Goal: Transaction & Acquisition: Purchase product/service

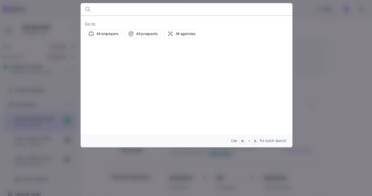
scroll to position [83, 0]
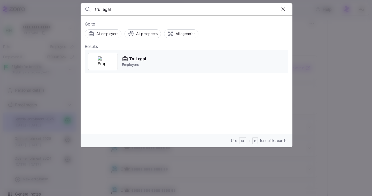
type input "tru legal"
click at [126, 60] on icon at bounding box center [125, 59] width 5 height 3
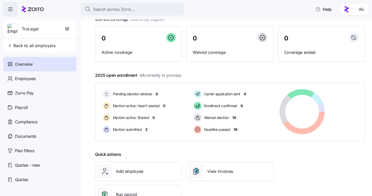
scroll to position [6, 0]
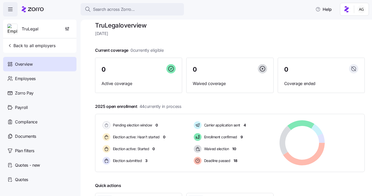
click at [107, 16] on div "Search across Zorro... Help" at bounding box center [185, 9] width 365 height 14
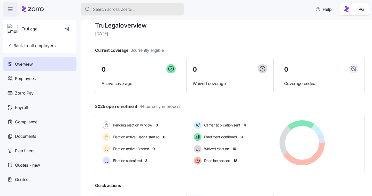
click at [105, 9] on span "Search across Zorro..." at bounding box center [114, 9] width 42 height 6
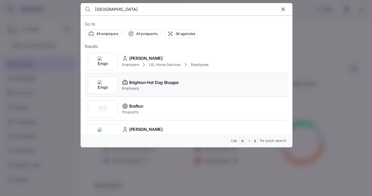
type input "[GEOGRAPHIC_DATA]"
click at [131, 79] on span "Brighton Hot Dog Shoppe" at bounding box center [153, 82] width 49 height 6
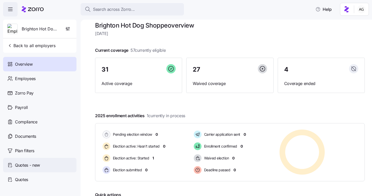
click at [35, 163] on span "Quotes - new" at bounding box center [27, 165] width 25 height 6
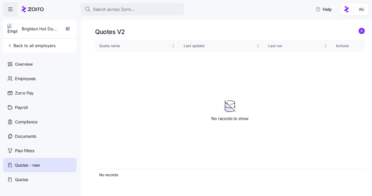
click at [357, 32] on div "Quotes V2" at bounding box center [229, 32] width 269 height 8
click at [361, 31] on icon "add icon" at bounding box center [361, 31] width 3 height 0
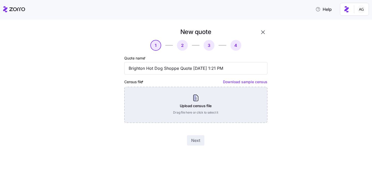
click at [193, 105] on div "Upload census file Drag file here or click to select it" at bounding box center [195, 105] width 143 height 36
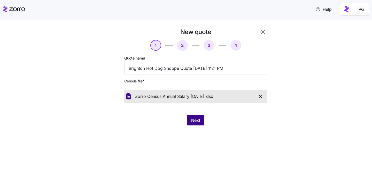
click at [200, 120] on button "Next" at bounding box center [195, 120] width 17 height 10
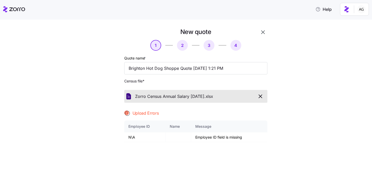
click at [259, 95] on icon "button" at bounding box center [260, 96] width 6 height 6
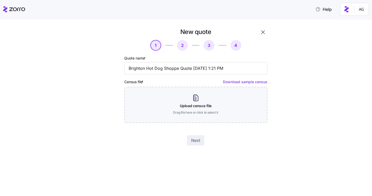
click at [255, 81] on link "Download sample census" at bounding box center [245, 82] width 44 height 4
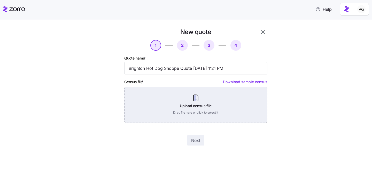
click at [194, 98] on div "Upload census file Drag file here or click to select it" at bounding box center [195, 105] width 143 height 36
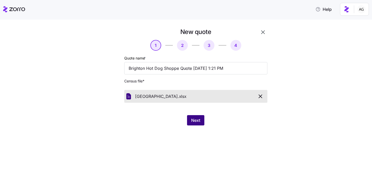
click at [190, 121] on button "Next" at bounding box center [195, 120] width 17 height 10
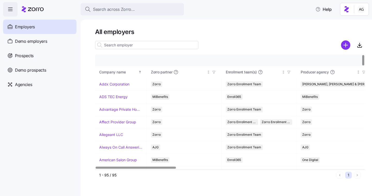
click at [118, 44] on input at bounding box center [146, 45] width 103 height 8
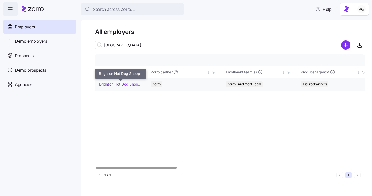
type input "[GEOGRAPHIC_DATA]"
click at [112, 85] on link "Brighton Hot Dog Shoppe" at bounding box center [120, 84] width 43 height 5
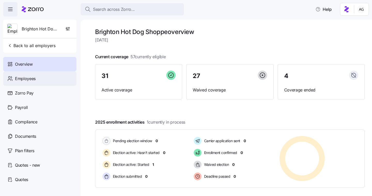
click at [35, 79] on span "Employees" at bounding box center [25, 79] width 21 height 6
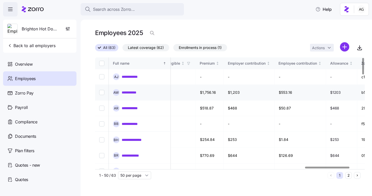
scroll to position [0, 1340]
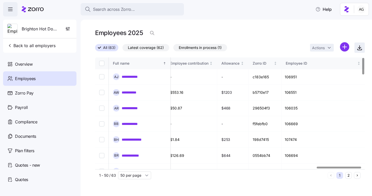
click at [358, 49] on icon "button" at bounding box center [359, 48] width 6 height 6
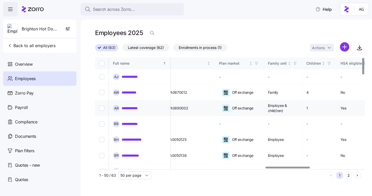
scroll to position [0, 1027]
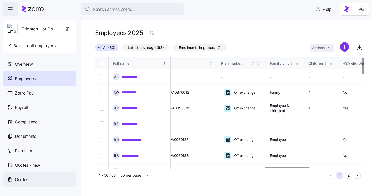
click at [22, 179] on span "Quotes" at bounding box center [21, 180] width 13 height 6
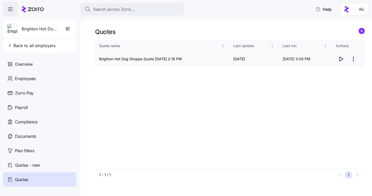
click at [342, 60] on icon "button" at bounding box center [341, 59] width 6 height 6
click at [31, 166] on span "Quotes - new" at bounding box center [27, 165] width 25 height 6
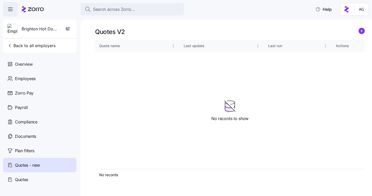
click at [361, 30] on icon "add icon" at bounding box center [361, 31] width 0 height 3
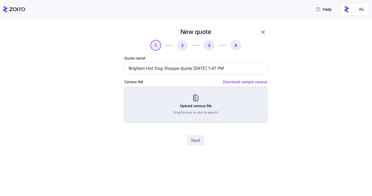
click at [189, 103] on div "Upload census file Drag file here or click to select it" at bounding box center [195, 105] width 143 height 36
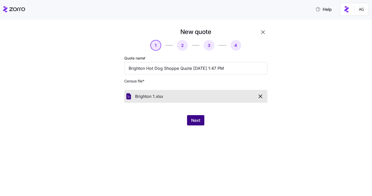
click at [196, 117] on span "Next" at bounding box center [195, 120] width 9 height 6
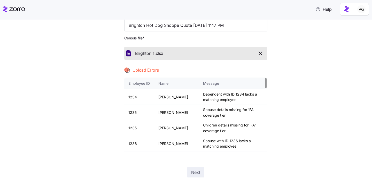
click at [262, 52] on icon "button" at bounding box center [260, 53] width 6 height 6
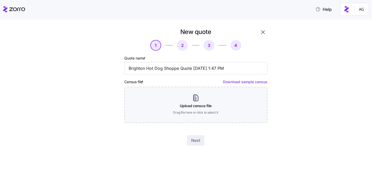
click at [261, 34] on icon "button" at bounding box center [263, 32] width 6 height 6
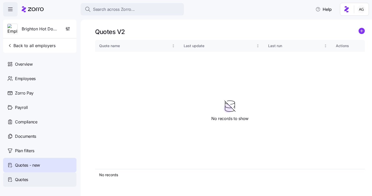
click at [27, 177] on span "Quotes" at bounding box center [21, 180] width 13 height 6
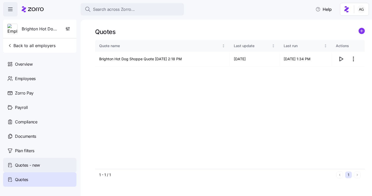
click at [26, 164] on span "Quotes - new" at bounding box center [27, 165] width 25 height 6
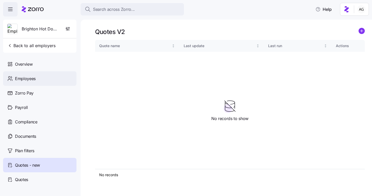
click at [38, 77] on div "Employees" at bounding box center [39, 78] width 73 height 14
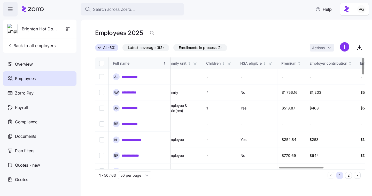
scroll to position [0, 1139]
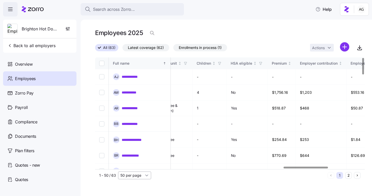
click at [136, 178] on input "50 per page" at bounding box center [134, 176] width 33 height 8
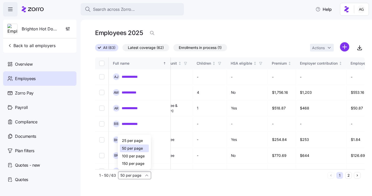
click at [134, 158] on span "100 per page" at bounding box center [133, 157] width 23 height 6
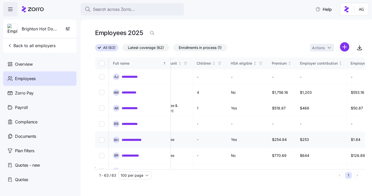
type input "100 per page"
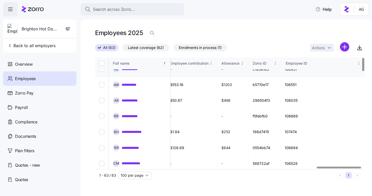
scroll to position [0, 1340]
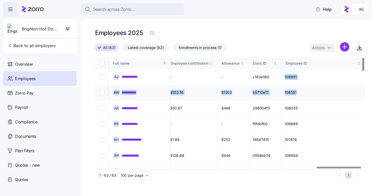
drag, startPoint x: 285, startPoint y: 75, endPoint x: 292, endPoint y: 97, distance: 23.7
click at [292, 97] on td "106551" at bounding box center [322, 93] width 83 height 16
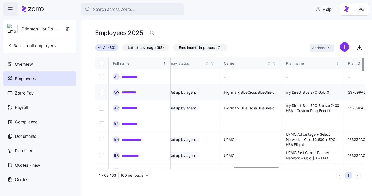
scroll to position [0, 847]
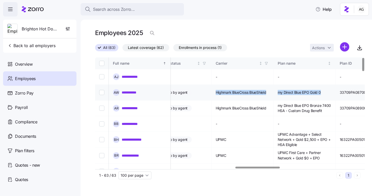
drag, startPoint x: 237, startPoint y: 90, endPoint x: 341, endPoint y: 93, distance: 103.8
click at [341, 93] on tr "**********" at bounding box center [42, 93] width 1589 height 16
click at [335, 93] on td "my Direct Blue EPO Gold 0" at bounding box center [304, 93] width 62 height 16
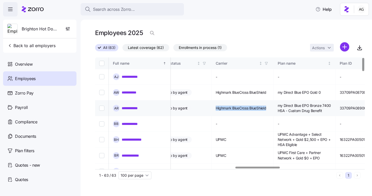
drag, startPoint x: 236, startPoint y: 105, endPoint x: 289, endPoint y: 106, distance: 53.2
click at [273, 106] on td "Highmark BlueCross BlueShield" at bounding box center [242, 109] width 62 height 16
copy span "Highmark BlueCross BlueShield"
click at [20, 168] on span "Quotes - new" at bounding box center [27, 165] width 25 height 6
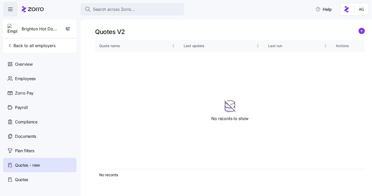
click at [361, 31] on icon "add icon" at bounding box center [361, 31] width 3 height 0
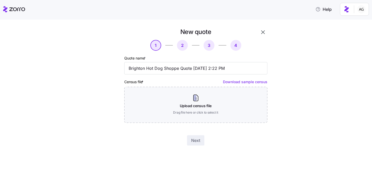
click at [267, 30] on button "button" at bounding box center [262, 32] width 9 height 9
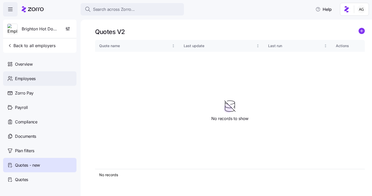
click at [27, 80] on span "Employees" at bounding box center [25, 79] width 21 height 6
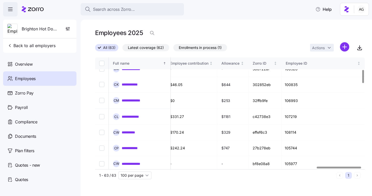
scroll to position [0, 1340]
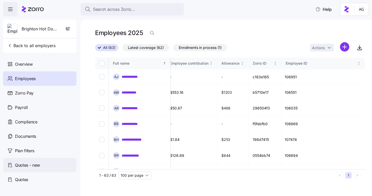
click at [35, 166] on span "Quotes - new" at bounding box center [27, 165] width 25 height 6
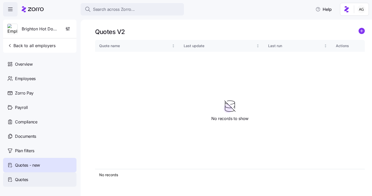
click at [32, 182] on div "Quotes" at bounding box center [39, 180] width 73 height 14
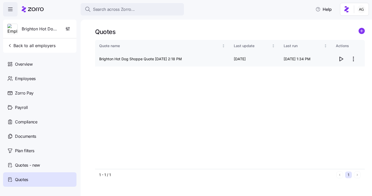
click at [351, 59] on html "Search across Zorro... Help Brighton Hot Dog Shoppe Back to all employers Overv…" at bounding box center [186, 96] width 372 height 193
click at [321, 59] on html "Search across Zorro... Help Brighton Hot Dog Shoppe Back to all employers Overv…" at bounding box center [186, 96] width 372 height 193
click at [339, 60] on icon "button" at bounding box center [340, 59] width 3 height 4
click at [353, 60] on html "Search across Zorro... Help Brighton Hot Dog Shoppe Back to all employers Overv…" at bounding box center [186, 96] width 372 height 193
click at [333, 72] on div "Edit quote" at bounding box center [332, 72] width 47 height 8
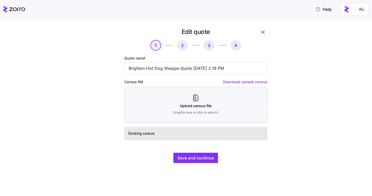
click at [147, 135] on span "Existing census" at bounding box center [141, 133] width 26 height 5
click at [164, 134] on div "Existing census" at bounding box center [195, 133] width 135 height 7
click at [166, 139] on div "Existing census" at bounding box center [195, 133] width 143 height 13
click at [156, 136] on div "Existing census" at bounding box center [195, 133] width 135 height 7
click at [143, 135] on span "Existing census" at bounding box center [141, 133] width 26 height 5
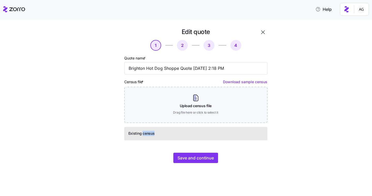
click at [143, 135] on span "Existing census" at bounding box center [141, 133] width 26 height 5
click at [147, 135] on span "Existing census" at bounding box center [141, 133] width 26 height 5
click at [159, 135] on div "Existing census" at bounding box center [195, 133] width 135 height 7
click at [170, 135] on div "Existing census" at bounding box center [195, 133] width 135 height 7
click at [182, 130] on div "Existing census" at bounding box center [195, 133] width 135 height 7
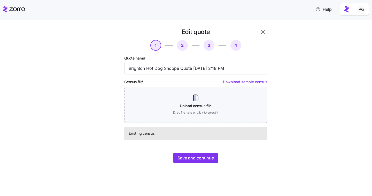
click at [182, 133] on div "Existing census" at bounding box center [195, 133] width 135 height 7
click at [170, 133] on div "Existing census" at bounding box center [195, 133] width 135 height 7
click at [262, 31] on icon "button" at bounding box center [263, 32] width 6 height 6
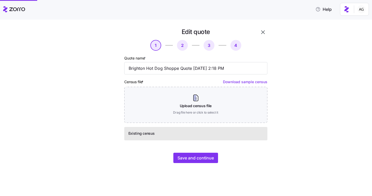
click at [262, 31] on icon "button" at bounding box center [263, 32] width 6 height 6
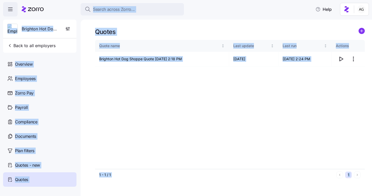
click at [262, 88] on div "Quote name Last update Last run Actions Brighton Hot Dog Shoppe Quote 10/31/202…" at bounding box center [229, 104] width 269 height 129
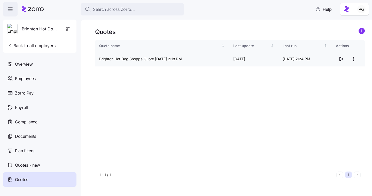
click at [351, 58] on html "Search across Zorro... Help Brighton Hot Dog Shoppe Back to all employers Overv…" at bounding box center [186, 96] width 372 height 193
click at [340, 61] on html "Search across Zorro... Help Brighton Hot Dog Shoppe Back to all employers Overv…" at bounding box center [186, 96] width 372 height 193
click at [340, 61] on icon "button" at bounding box center [340, 59] width 3 height 4
click at [45, 75] on div "Employees" at bounding box center [39, 78] width 73 height 14
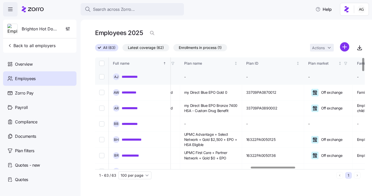
scroll to position [0, 940]
click at [210, 90] on span "my Direct Blue EPO Gold 0" at bounding box center [205, 92] width 43 height 5
drag, startPoint x: 205, startPoint y: 90, endPoint x: 250, endPoint y: 86, distance: 45.6
click at [242, 86] on td "my Direct Blue EPO Gold 0" at bounding box center [211, 93] width 62 height 16
click at [242, 87] on td "my Direct Blue EPO Gold 0" at bounding box center [211, 93] width 62 height 16
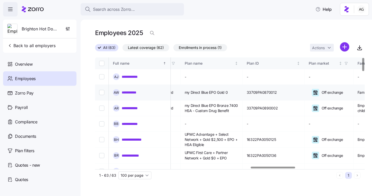
click at [228, 90] on span "my Direct Blue EPO Gold 0" at bounding box center [205, 92] width 43 height 5
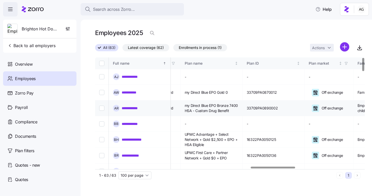
click at [237, 108] on span "my Direct Blue EPO Bronze 7400 HSA - Custom Drug Benefit" at bounding box center [210, 108] width 53 height 11
click at [219, 110] on span "my Direct Blue EPO Bronze 7400 HSA - Custom Drug Benefit" at bounding box center [210, 108] width 53 height 11
drag, startPoint x: 207, startPoint y: 101, endPoint x: 228, endPoint y: 110, distance: 22.7
click at [228, 110] on span "my Direct Blue EPO Bronze 7400 HSA - Custom Drug Benefit" at bounding box center [210, 108] width 53 height 11
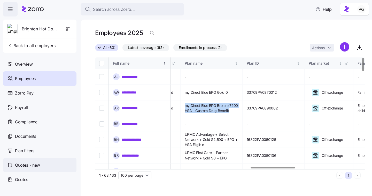
click at [56, 162] on div "Quotes - new" at bounding box center [39, 165] width 73 height 14
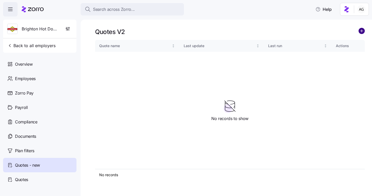
click at [362, 32] on circle "add icon" at bounding box center [361, 31] width 6 height 6
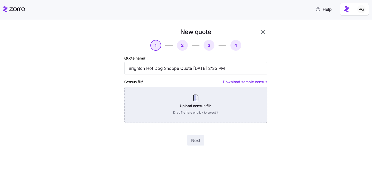
click at [184, 96] on div "Upload census file Drag file here or click to select it" at bounding box center [195, 105] width 143 height 36
click at [197, 104] on div "Upload census file Drag file here or click to select it" at bounding box center [195, 105] width 143 height 36
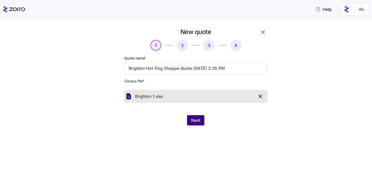
click at [198, 119] on span "Next" at bounding box center [195, 120] width 9 height 6
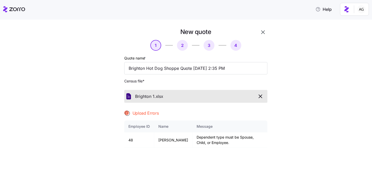
click at [260, 97] on icon "button" at bounding box center [260, 96] width 3 height 3
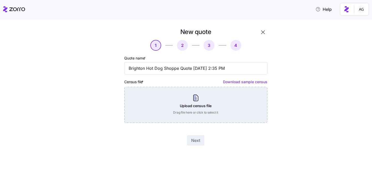
click at [193, 96] on div "Upload census file Drag file here or click to select it" at bounding box center [195, 105] width 143 height 36
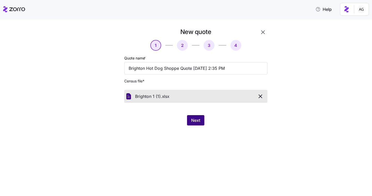
click at [194, 120] on span "Next" at bounding box center [195, 120] width 9 height 6
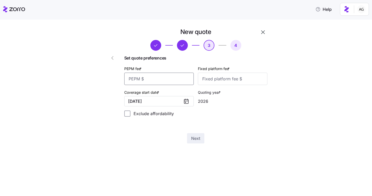
click at [164, 78] on input "PEPM fee *" at bounding box center [158, 79] width 69 height 12
type input "50"
click at [215, 82] on input "Fixed platform fee *" at bounding box center [232, 79] width 69 height 12
type input "0"
type input "100"
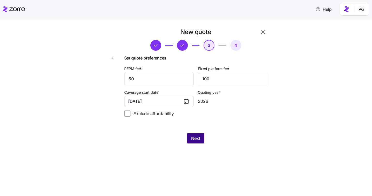
click at [197, 142] on button "Next" at bounding box center [195, 138] width 17 height 10
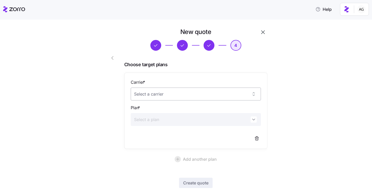
click at [175, 94] on input "Carrier *" at bounding box center [196, 94] width 130 height 13
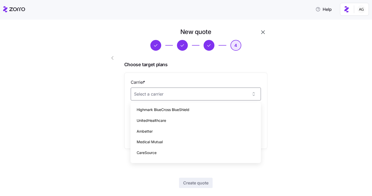
click at [168, 111] on span "Highmark BlueCross BlueShield" at bounding box center [162, 110] width 53 height 6
type input "Highmark BlueCross BlueShield"
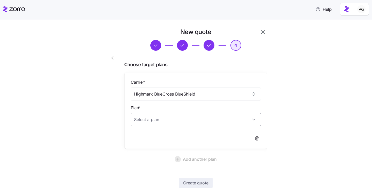
click at [168, 123] on input "Plan *" at bounding box center [196, 119] width 130 height 13
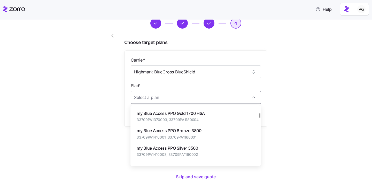
scroll to position [89, 0]
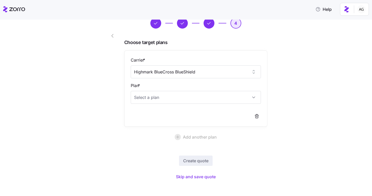
click at [316, 60] on div "New quote 4 Choose target plans Carrier * Highmark BlueCross BlueShield Plan * …" at bounding box center [189, 97] width 350 height 182
click at [186, 98] on input "Plan *" at bounding box center [196, 97] width 130 height 13
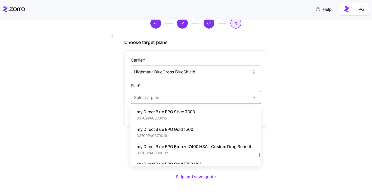
scroll to position [753, 0]
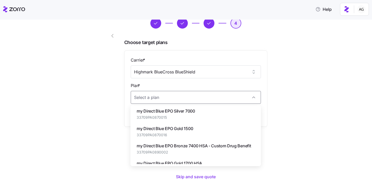
click at [199, 140] on div "my Direct Blue EPO Gold 1500 33709PA0870016" at bounding box center [195, 131] width 126 height 17
type input "my Direct Blue EPO Gold 1500"
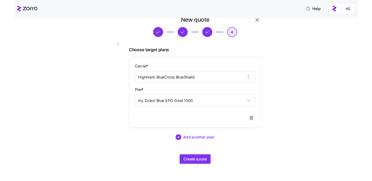
scroll to position [10, 0]
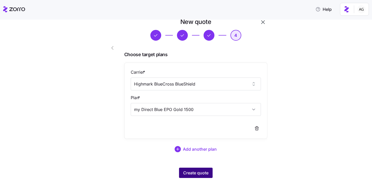
click at [203, 170] on span "Create quote" at bounding box center [195, 173] width 25 height 6
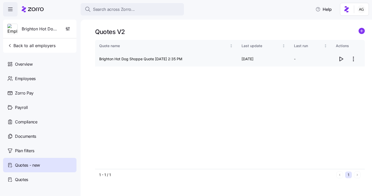
click at [342, 59] on icon "button" at bounding box center [340, 59] width 3 height 4
click at [340, 57] on icon "button" at bounding box center [341, 59] width 6 height 6
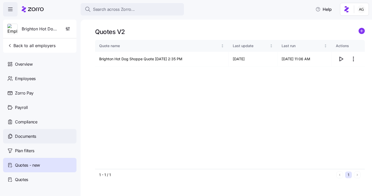
click at [20, 135] on span "Documents" at bounding box center [25, 136] width 21 height 6
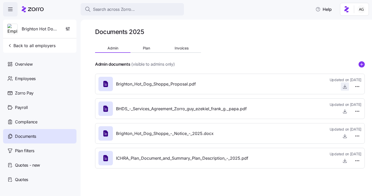
click at [343, 87] on icon "button" at bounding box center [344, 86] width 5 height 5
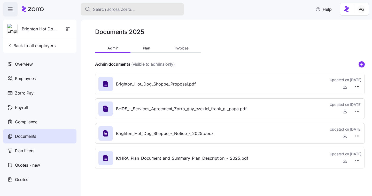
click at [156, 6] on div "Search across Zorro..." at bounding box center [132, 9] width 95 height 6
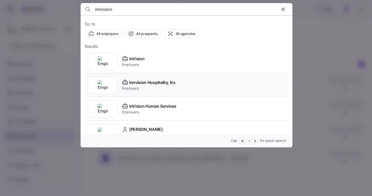
type input "innvision"
click at [143, 91] on span "Employers" at bounding box center [149, 88] width 54 height 5
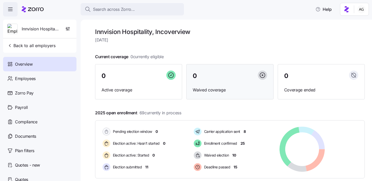
scroll to position [10, 0]
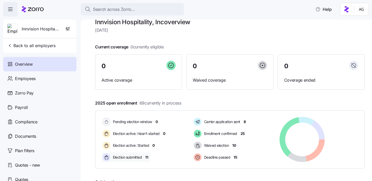
click at [145, 159] on span "11" at bounding box center [146, 157] width 3 height 5
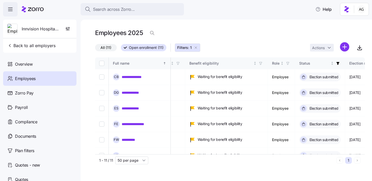
scroll to position [0, 137]
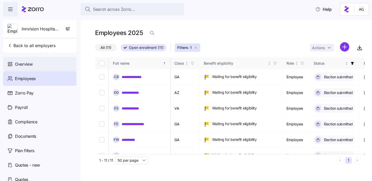
click at [35, 62] on div "Overview" at bounding box center [39, 64] width 73 height 14
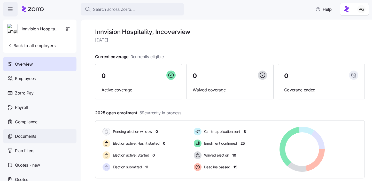
click at [30, 137] on span "Documents" at bounding box center [25, 136] width 21 height 6
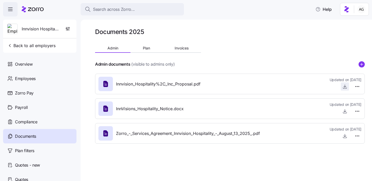
click at [346, 87] on icon "button" at bounding box center [344, 86] width 5 height 5
click at [29, 60] on div "Overview" at bounding box center [39, 64] width 73 height 14
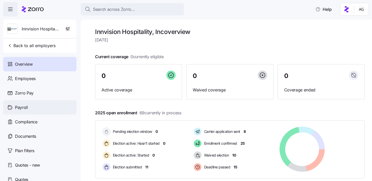
click at [20, 107] on span "Payroll" at bounding box center [21, 108] width 13 height 6
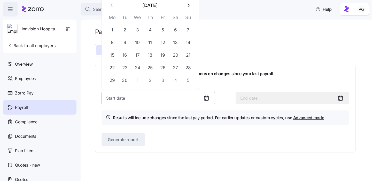
click at [144, 99] on input "Pay period (bi weekly) *" at bounding box center [157, 98] width 113 height 12
click at [189, 5] on icon "button" at bounding box center [188, 5] width 2 height 3
click at [140, 30] on button "1" at bounding box center [137, 30] width 12 height 12
type input "October 1, 2025"
type input "October 14, 2025"
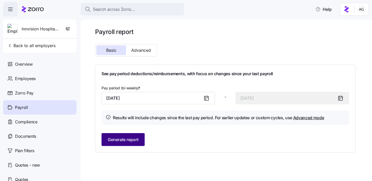
click at [123, 137] on button "Generate report" at bounding box center [122, 139] width 43 height 13
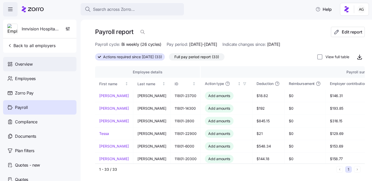
click at [27, 62] on span "Overview" at bounding box center [24, 64] width 18 height 6
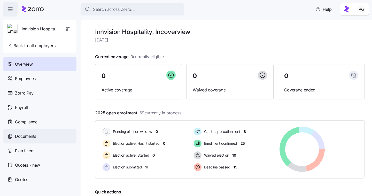
click at [26, 135] on span "Documents" at bounding box center [25, 136] width 21 height 6
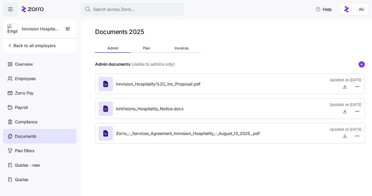
click at [199, 82] on span "Innvision_Hospitality%2C_Inc_Proposal.pdf" at bounding box center [158, 84] width 84 height 6
click at [345, 89] on icon "button" at bounding box center [344, 86] width 5 height 5
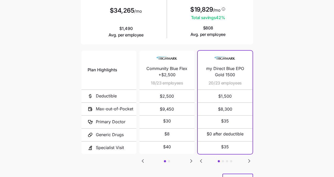
scroll to position [84, 0]
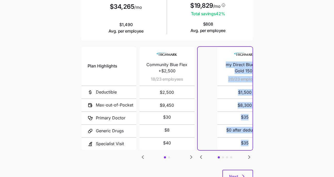
drag, startPoint x: 206, startPoint y: 64, endPoint x: 253, endPoint y: 73, distance: 47.5
click at [253, 73] on div "my Direct Blue EPO Gold 1500 20/23 employees $1,500 $8,300 $35 $0 after deducti…" at bounding box center [225, 98] width 58 height 107
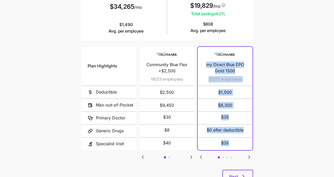
click at [242, 86] on span "$1,500" at bounding box center [225, 92] width 43 height 12
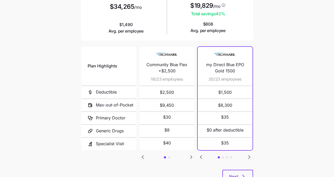
click at [237, 71] on span "my Direct Blue EPO Gold 1500" at bounding box center [225, 67] width 43 height 13
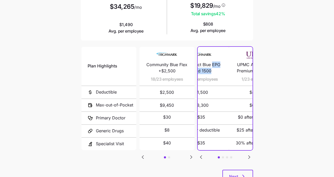
drag, startPoint x: 235, startPoint y: 70, endPoint x: 215, endPoint y: 65, distance: 20.7
click at [215, 65] on span "my Direct Blue EPO Gold 1500" at bounding box center [201, 67] width 43 height 13
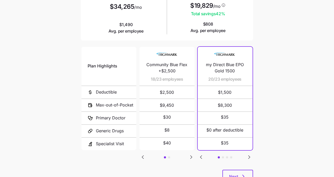
click at [217, 65] on span "my Direct Blue EPO Gold 1500" at bounding box center [225, 67] width 43 height 13
click at [208, 65] on span "my Direct Blue EPO Gold 1500" at bounding box center [225, 67] width 43 height 13
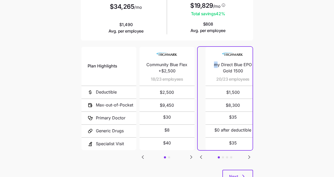
drag, startPoint x: 206, startPoint y: 63, endPoint x: 218, endPoint y: 67, distance: 11.9
click at [218, 67] on span "my Direct Blue EPO Gold 1500" at bounding box center [233, 67] width 43 height 13
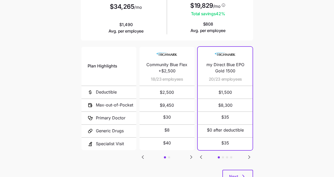
click at [222, 68] on span "my Direct Blue EPO Gold 1500" at bounding box center [225, 67] width 43 height 13
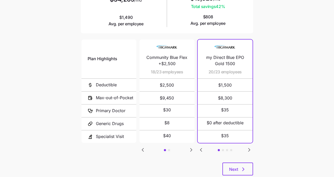
scroll to position [105, 0]
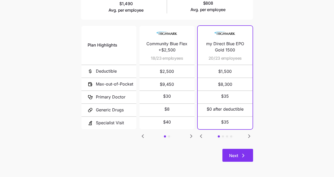
click at [244, 156] on icon "button" at bounding box center [243, 155] width 6 height 6
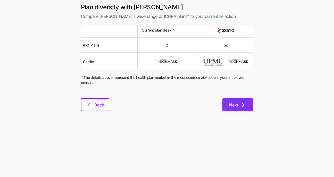
click at [235, 102] on span "Next" at bounding box center [233, 105] width 9 height 6
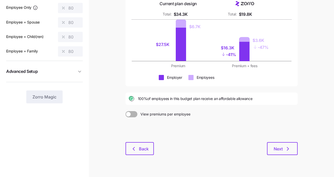
scroll to position [77, 0]
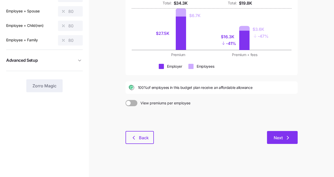
click at [278, 138] on span "Next" at bounding box center [278, 137] width 9 height 6
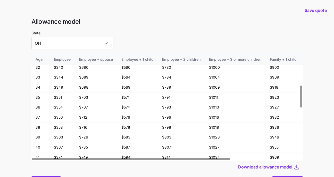
scroll to position [28, 0]
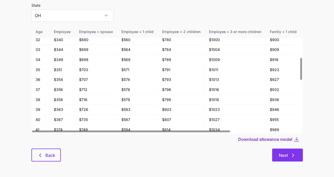
click at [288, 152] on span "Next" at bounding box center [283, 155] width 9 height 6
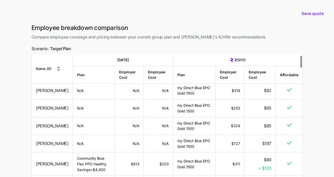
scroll to position [15, 0]
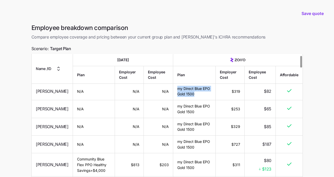
drag, startPoint x: 203, startPoint y: 98, endPoint x: 176, endPoint y: 94, distance: 27.9
click at [176, 94] on td "my Direct Blue EPO Gold 1500" at bounding box center [194, 92] width 43 height 18
copy td "my Direct Blue EPO Gold 1500"
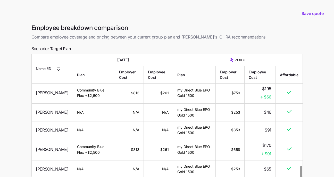
scroll to position [48, 0]
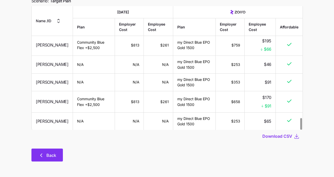
click at [53, 154] on span "Back" at bounding box center [51, 155] width 10 height 6
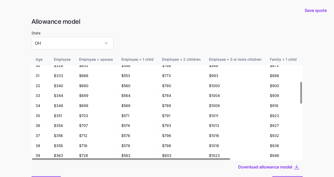
scroll to position [28, 0]
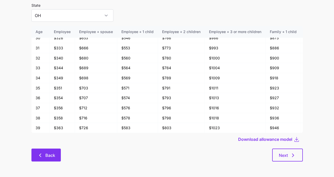
click at [44, 152] on span "Back" at bounding box center [46, 155] width 16 height 6
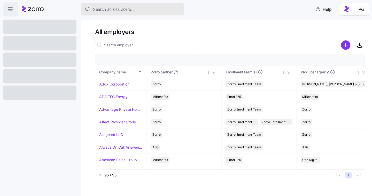
drag, startPoint x: 0, startPoint y: 0, endPoint x: 109, endPoint y: 10, distance: 109.1
click at [109, 10] on span "Search across Zorro..." at bounding box center [114, 9] width 42 height 6
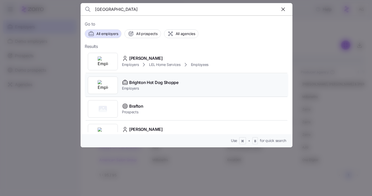
type input "brighton"
click at [124, 86] on span "Employers" at bounding box center [150, 88] width 57 height 5
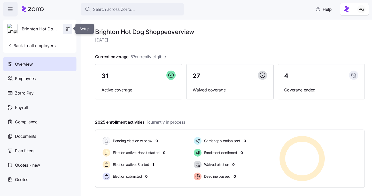
click at [69, 31] on icon "button" at bounding box center [67, 28] width 5 height 5
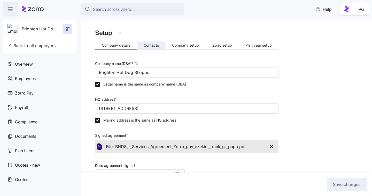
click at [144, 44] on span "Contacts" at bounding box center [150, 46] width 15 height 4
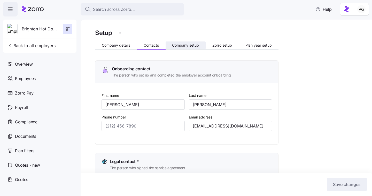
type input "(724) 601-2849"
type input "(724) 601-6740"
type input "(724) 601-2849"
type input "(724) 601-6090"
click at [197, 45] on span "Company setup" at bounding box center [185, 46] width 27 height 4
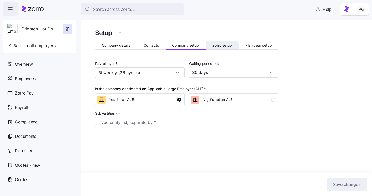
click at [220, 49] on button "Zorro setup" at bounding box center [221, 46] width 33 height 8
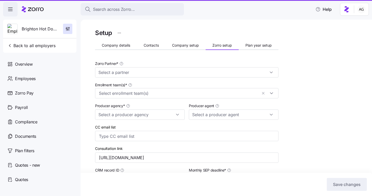
type input "Zorro"
type input "AssuredPartners"
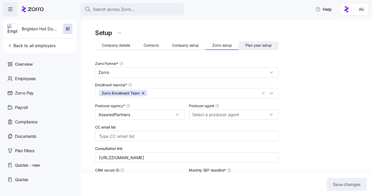
click at [257, 47] on span "Plan year setup" at bounding box center [258, 46] width 26 height 4
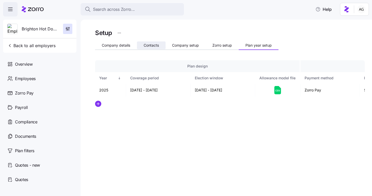
click at [151, 49] on button "Contacts" at bounding box center [151, 46] width 29 height 8
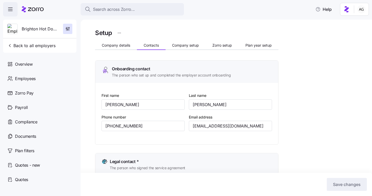
scroll to position [0, 0]
click at [122, 45] on span "Company details" at bounding box center [116, 45] width 28 height 4
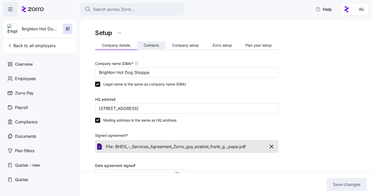
click at [157, 45] on span "Contacts" at bounding box center [150, 46] width 15 height 4
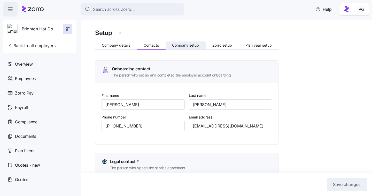
click at [183, 47] on span "Company setup" at bounding box center [185, 46] width 27 height 4
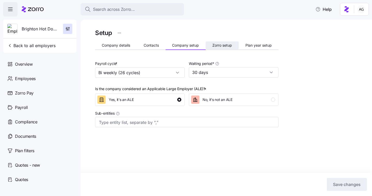
click at [226, 45] on span "Zorro setup" at bounding box center [222, 46] width 20 height 4
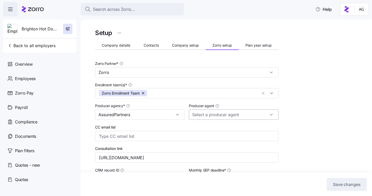
click at [249, 110] on input "Producer agent" at bounding box center [234, 115] width 90 height 10
click at [249, 111] on input "Producer agent" at bounding box center [234, 115] width 90 height 10
click at [305, 63] on div "Setup Company details Contacts Company setup Zorro setup Plan year setup Zorro …" at bounding box center [229, 177] width 269 height 299
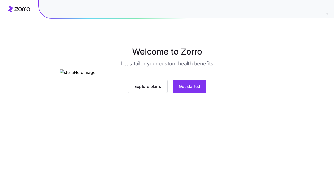
scroll to position [46, 0]
click at [187, 89] on span "Get started" at bounding box center [189, 86] width 21 height 6
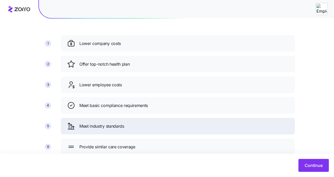
scroll to position [37, 0]
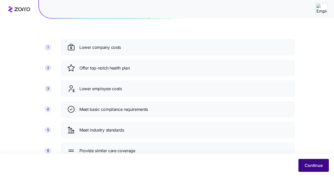
click at [308, 163] on span "Continue" at bounding box center [314, 165] width 18 height 6
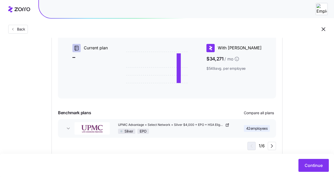
scroll to position [133, 0]
click at [70, 127] on icon "button" at bounding box center [68, 127] width 5 height 5
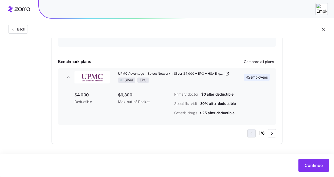
scroll to position [181, 0]
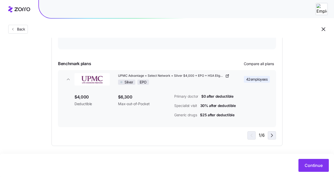
click at [272, 136] on icon "button" at bounding box center [272, 135] width 6 height 6
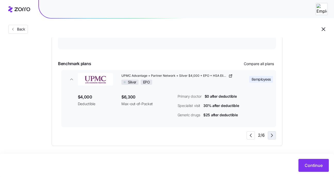
click at [272, 136] on icon "button" at bounding box center [272, 135] width 6 height 6
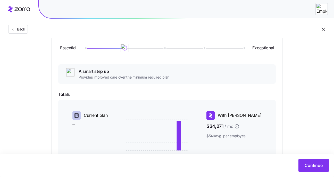
scroll to position [0, 0]
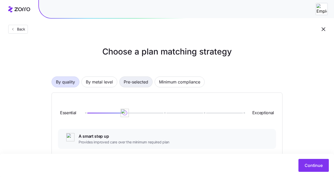
click at [132, 79] on span "Pre-selected" at bounding box center [136, 82] width 25 height 10
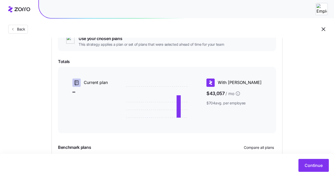
scroll to position [71, 0]
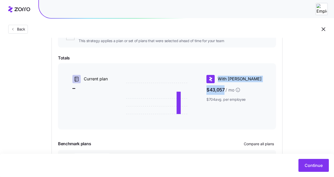
drag, startPoint x: 239, startPoint y: 90, endPoint x: 219, endPoint y: 90, distance: 20.9
click at [219, 90] on div "Current plan – With Zorro $43,057 / mo $704 avg. per employee" at bounding box center [167, 96] width 206 height 47
click at [158, 97] on icon at bounding box center [157, 98] width 62 height 39
drag, startPoint x: 224, startPoint y: 90, endPoint x: 243, endPoint y: 89, distance: 18.9
click at [243, 89] on span "$43,057 / mo" at bounding box center [234, 90] width 55 height 10
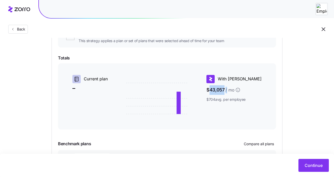
click at [235, 89] on span "/ mo" at bounding box center [230, 90] width 9 height 6
drag, startPoint x: 243, startPoint y: 89, endPoint x: 224, endPoint y: 89, distance: 18.8
click at [224, 89] on span "$43,057 / mo" at bounding box center [234, 90] width 55 height 10
click at [227, 124] on div "Current plan – With Zorro $43,057 / mo $704 avg. per employee" at bounding box center [167, 96] width 218 height 66
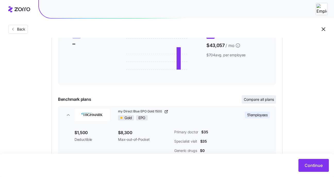
scroll to position [153, 0]
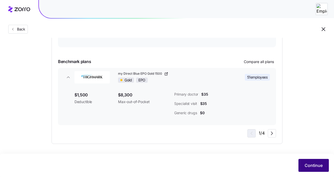
click at [310, 163] on span "Continue" at bounding box center [314, 165] width 18 height 6
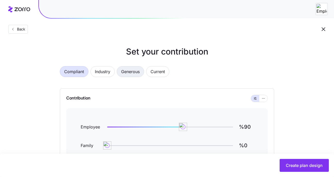
click at [140, 74] on span "Generous" at bounding box center [130, 71] width 19 height 10
type input "%113"
type input "%72"
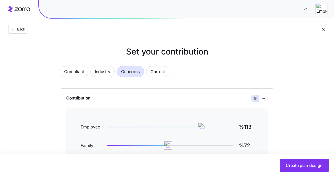
click at [155, 69] on span "Current" at bounding box center [158, 71] width 14 height 10
type input "%0"
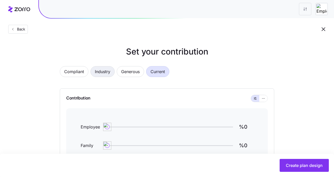
click at [110, 70] on span "Industry" at bounding box center [102, 71] width 15 height 10
type input "%90"
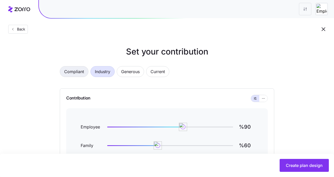
click at [80, 68] on span "Compliant" at bounding box center [74, 71] width 20 height 10
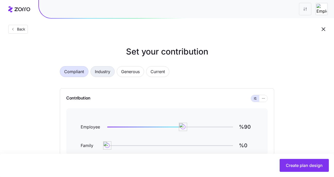
click at [106, 69] on span "Industry" at bounding box center [102, 71] width 15 height 10
type input "%60"
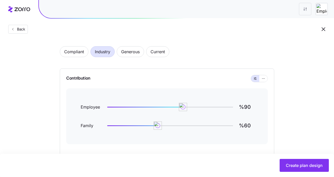
scroll to position [13, 0]
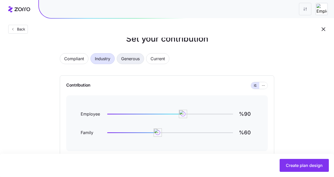
click at [134, 60] on span "Generous" at bounding box center [130, 58] width 19 height 10
type input "%113"
type input "%72"
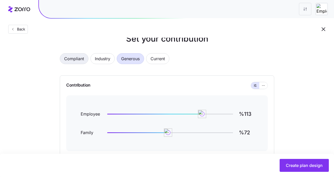
click at [65, 55] on span "Compliant" at bounding box center [74, 58] width 20 height 10
type input "%90"
type input "%0"
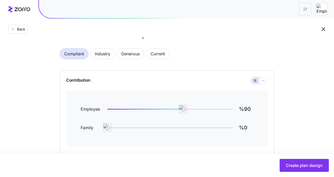
scroll to position [17, 0]
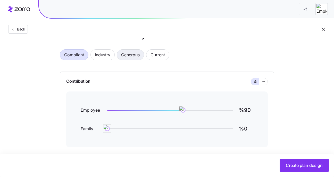
click at [123, 55] on span "Generous" at bounding box center [130, 55] width 19 height 10
type input "%113"
type input "%72"
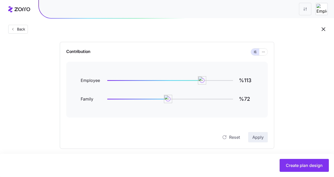
scroll to position [52, 0]
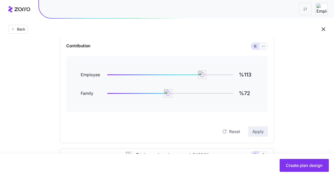
click at [265, 47] on icon "button" at bounding box center [264, 46] width 4 height 6
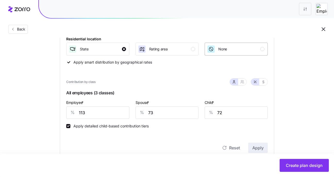
scroll to position [82, 0]
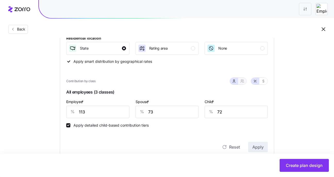
click at [241, 82] on icon "button" at bounding box center [242, 81] width 4 height 4
type input "93"
type input "96"
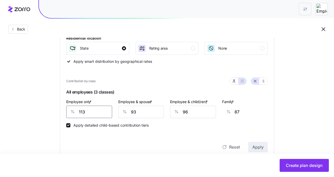
click at [104, 112] on input "113" at bounding box center [89, 112] width 46 height 12
type input "11"
type input "125"
type input "1"
type input "128"
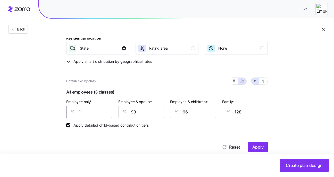
type input "0"
type input "129"
type input "80"
type input "99"
type input "800"
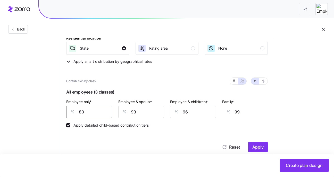
type input "0"
type input "80"
type input "99"
type input "80"
click at [141, 112] on input "93" at bounding box center [141, 112] width 46 height 12
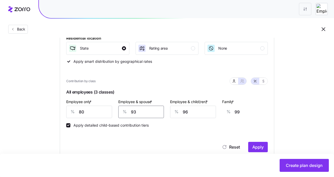
type input "9"
type input "38"
type input "0"
type input "31"
type input "80"
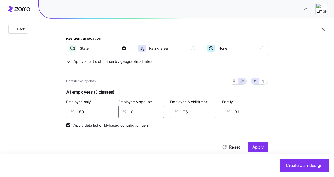
type input "90"
type input "800"
type input "618"
type input "80"
type input "90"
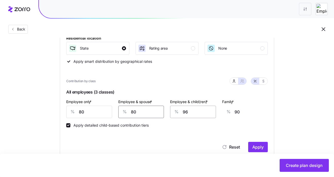
type input "80"
click at [196, 113] on input "96" at bounding box center [193, 112] width 46 height 12
type input "9"
type input "35"
type input "0"
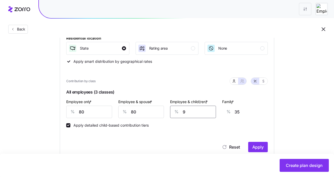
type input "29"
type input "80"
click at [200, 145] on div "Reset Apply" at bounding box center [167, 147] width 202 height 10
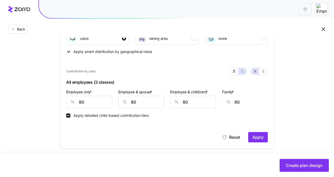
scroll to position [96, 0]
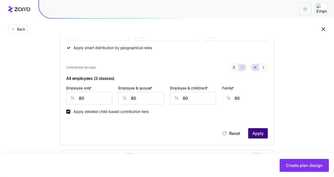
click at [260, 134] on span "Apply" at bounding box center [258, 133] width 11 height 6
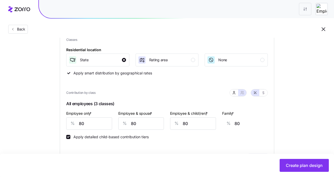
scroll to position [70, 0]
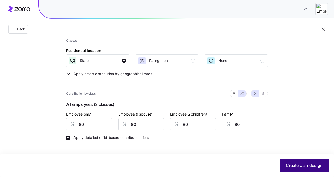
click at [302, 166] on span "Create plan design" at bounding box center [304, 165] width 37 height 6
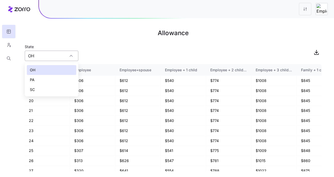
click at [67, 57] on input "OH" at bounding box center [52, 56] width 54 height 10
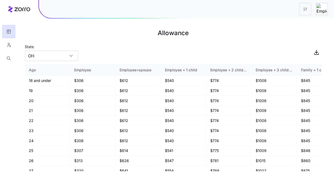
click at [162, 41] on main "Allowance State OH Age Employee Employee+spouse Employee + 1 child Employee + 2…" at bounding box center [167, 88] width 334 height 177
click at [305, 6] on html "Allowance State OH Age Employee Employee+spouse Employee + 1 child Employee + 2…" at bounding box center [167, 88] width 334 height 177
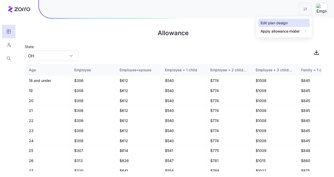
click at [285, 22] on div "Edit plan design" at bounding box center [274, 23] width 27 height 6
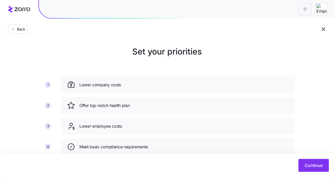
scroll to position [57, 0]
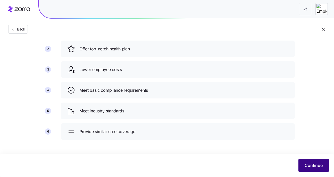
click at [310, 163] on span "Continue" at bounding box center [314, 165] width 18 height 6
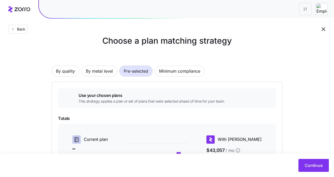
scroll to position [10, 0]
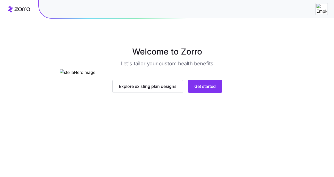
scroll to position [46, 0]
click at [207, 89] on span "Get started" at bounding box center [205, 86] width 21 height 6
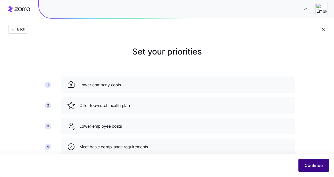
click at [314, 169] on button "Continue" at bounding box center [314, 165] width 30 height 13
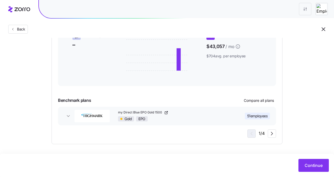
scroll to position [114, 0]
click at [309, 162] on button "Continue" at bounding box center [314, 165] width 30 height 13
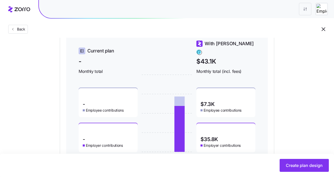
scroll to position [243, 0]
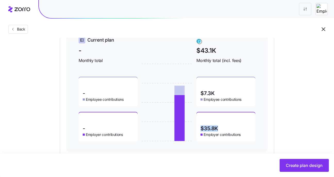
drag, startPoint x: 218, startPoint y: 125, endPoint x: 200, endPoint y: 125, distance: 18.6
click at [200, 125] on div "$35.8K Employer contributions" at bounding box center [226, 126] width 59 height 29
click at [229, 124] on div "$35.8K Employer contributions" at bounding box center [226, 126] width 59 height 29
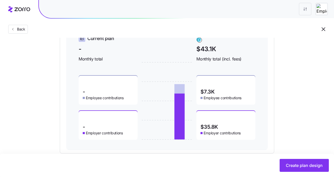
scroll to position [254, 0]
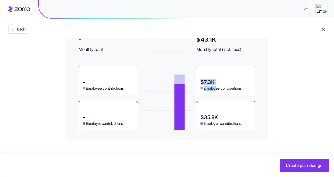
drag, startPoint x: 215, startPoint y: 82, endPoint x: 199, endPoint y: 81, distance: 15.8
click at [199, 81] on div "$7.3K Employee contributions" at bounding box center [226, 80] width 59 height 29
click at [202, 82] on div "$7.3K Employee contributions" at bounding box center [226, 80] width 59 height 29
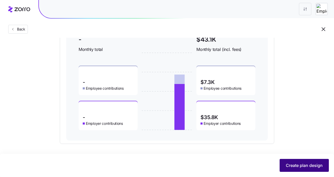
click at [292, 162] on button "Create plan design" at bounding box center [304, 165] width 49 height 13
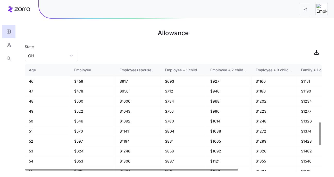
scroll to position [282, 0]
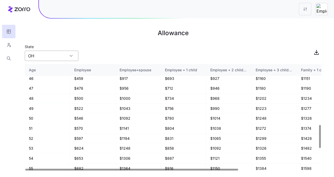
click at [61, 52] on input "OH" at bounding box center [52, 56] width 54 height 10
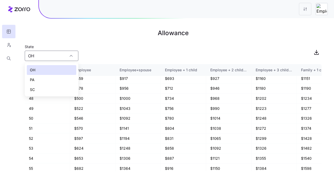
click at [53, 77] on div "PA" at bounding box center [52, 80] width 50 height 10
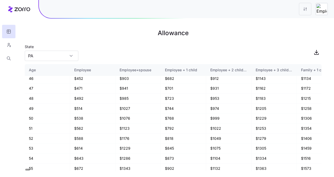
type input "PA"
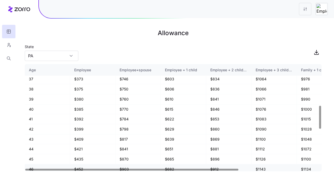
scroll to position [192, 0]
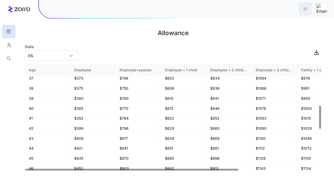
click at [303, 12] on html "Allowance State [US_STATE] Age Employee Employee+spouse Employee + 1 child Empl…" at bounding box center [167, 88] width 334 height 177
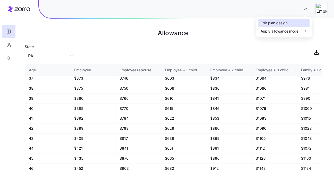
click at [291, 23] on div "Edit plan design" at bounding box center [284, 23] width 51 height 8
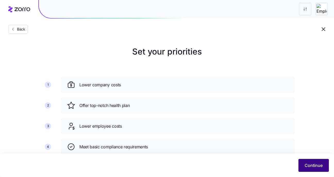
click at [326, 169] on button "Continue" at bounding box center [314, 165] width 30 height 13
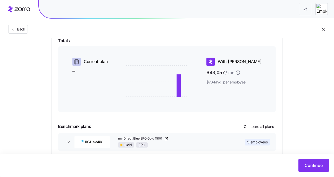
scroll to position [58, 0]
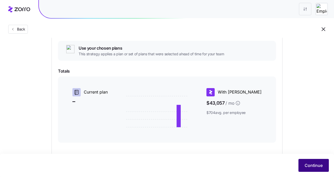
click at [313, 163] on span "Continue" at bounding box center [314, 165] width 18 height 6
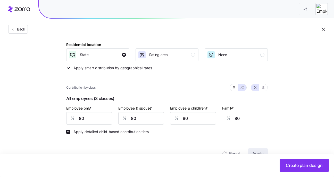
scroll to position [77, 0]
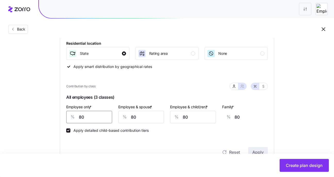
click at [110, 117] on input "80" at bounding box center [89, 117] width 46 height 12
type input "8"
type input "106"
type input "0"
type input "109"
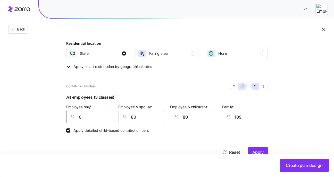
type input "90"
type input "76"
type input "900"
type input "0"
type input "90"
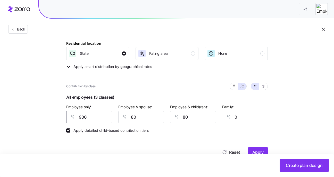
type input "76"
click at [276, 120] on div "Compliant Industry Generous Current Contribution Classes Residential location S…" at bounding box center [167, 152] width 231 height 338
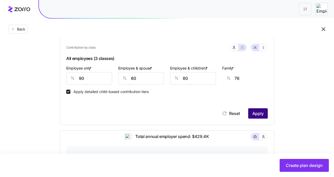
click at [262, 117] on button "Apply" at bounding box center [258, 113] width 20 height 10
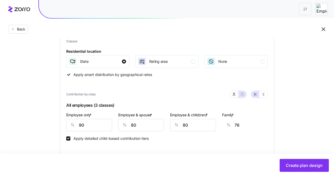
scroll to position [69, 0]
click at [83, 125] on input "90" at bounding box center [89, 124] width 46 height 12
type input "9"
type input "106"
type input "0"
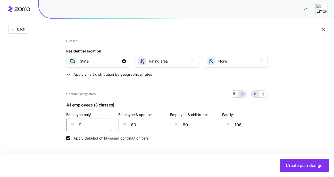
type input "109"
type input "80"
click at [267, 138] on div "Apply detailed child-based contribution tiers" at bounding box center [167, 135] width 202 height 9
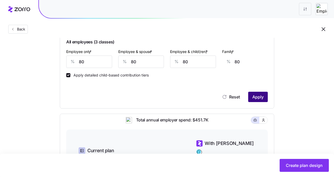
click at [259, 98] on span "Apply" at bounding box center [258, 97] width 11 height 6
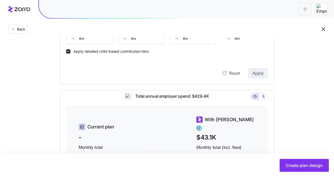
scroll to position [156, 0]
click at [263, 97] on icon "button" at bounding box center [264, 95] width 2 height 3
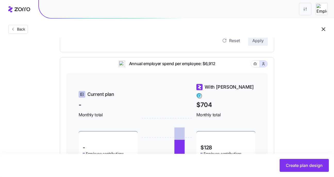
scroll to position [189, 0]
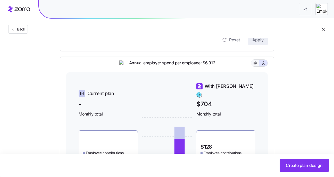
click at [258, 66] on button "button" at bounding box center [255, 63] width 8 height 7
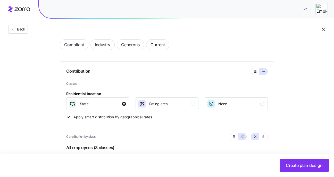
scroll to position [25, 0]
